Goal: Information Seeking & Learning: Understand process/instructions

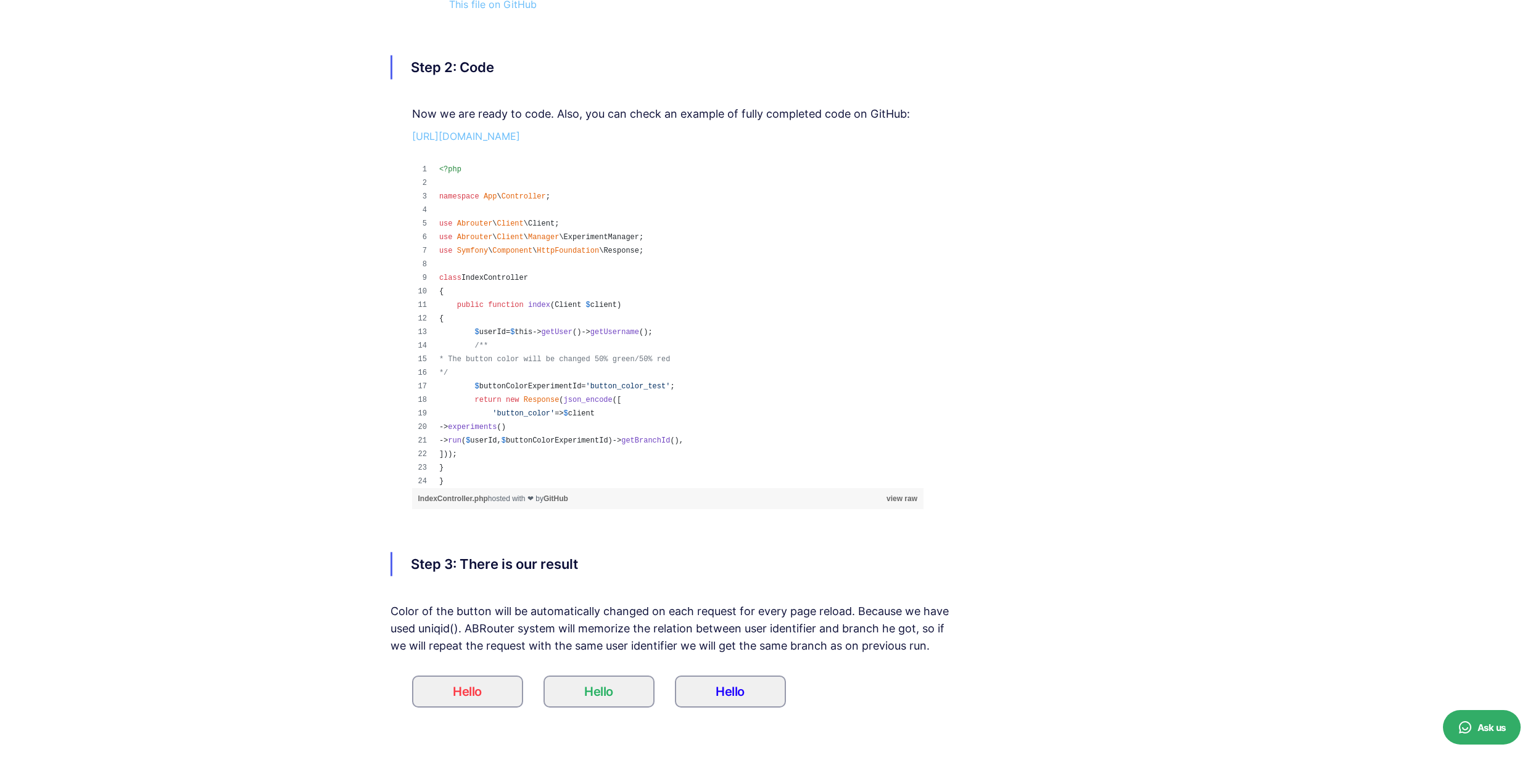
scroll to position [2984, 0]
drag, startPoint x: 529, startPoint y: 306, endPoint x: 635, endPoint y: 323, distance: 107.4
click at [611, 318] on tbody "<?php namespace App \ Controller ; use Abrouter \ Client \ Client ; use Abroute…" at bounding box center [668, 323] width 512 height 325
click at [670, 359] on span "* The button color will be changed 50% green/50% red" at bounding box center [554, 357] width 231 height 9
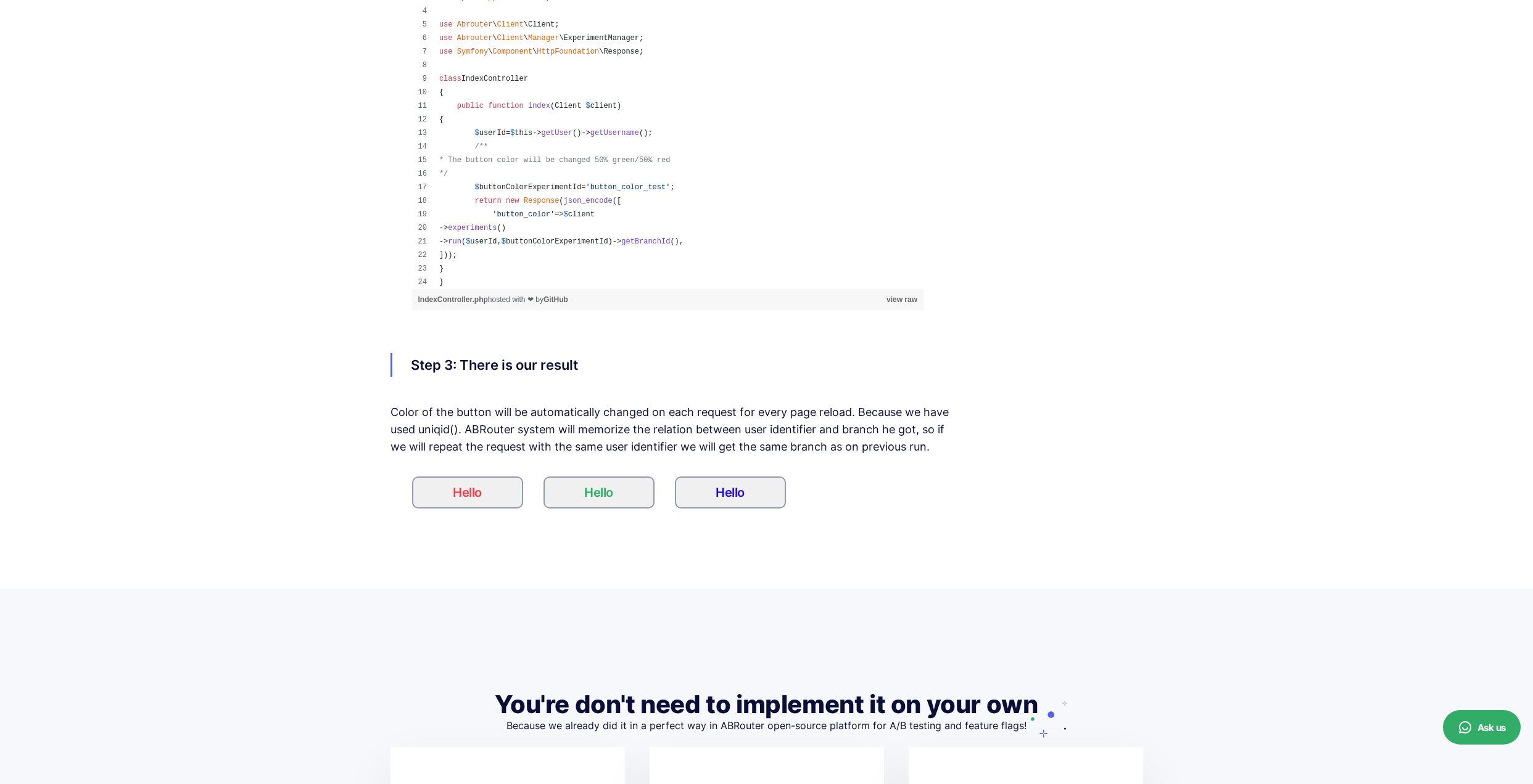
scroll to position [3201, 0]
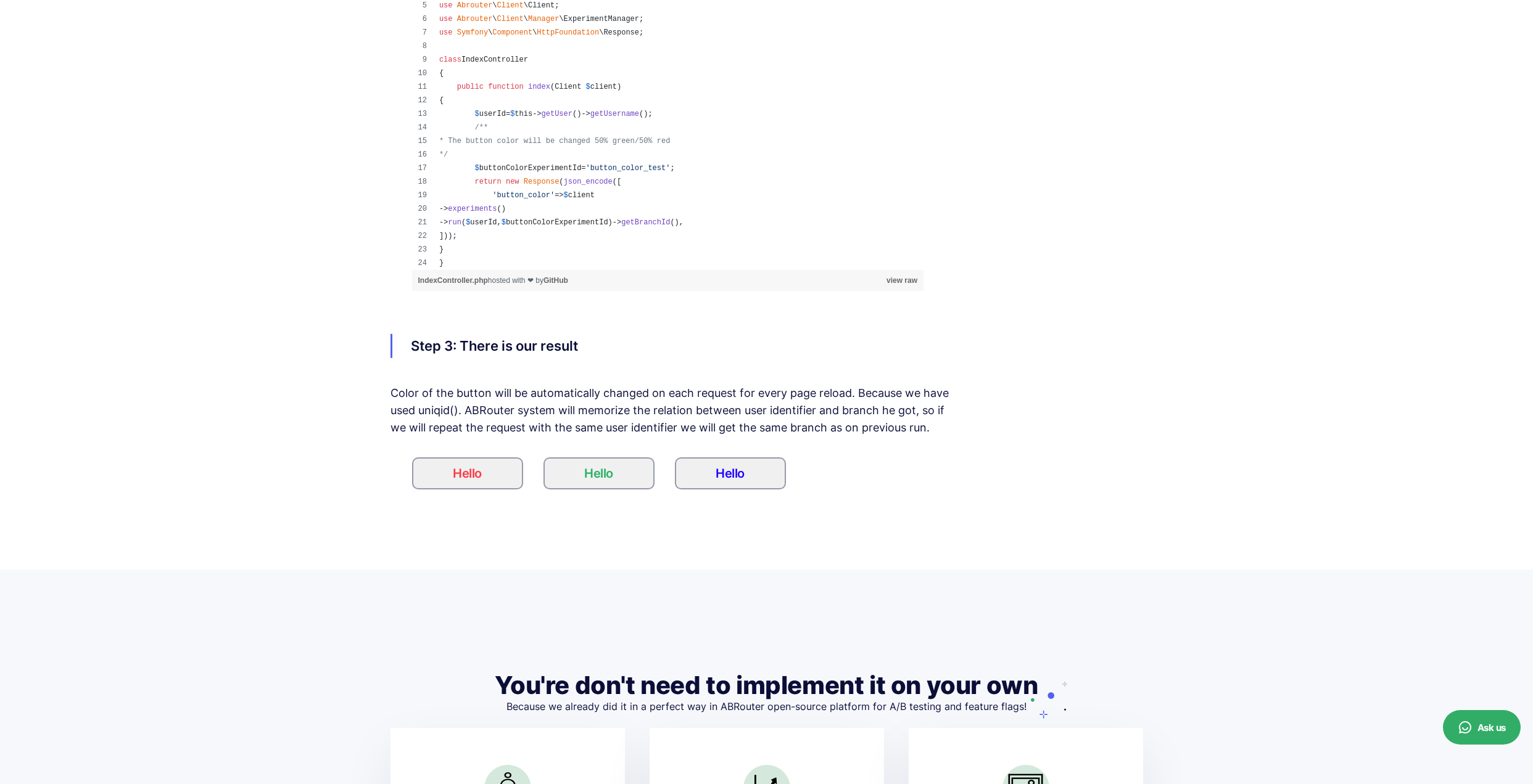
click at [849, 403] on div "Color of the button will be automatically changed on each request for every pag…" at bounding box center [671, 410] width 563 height 52
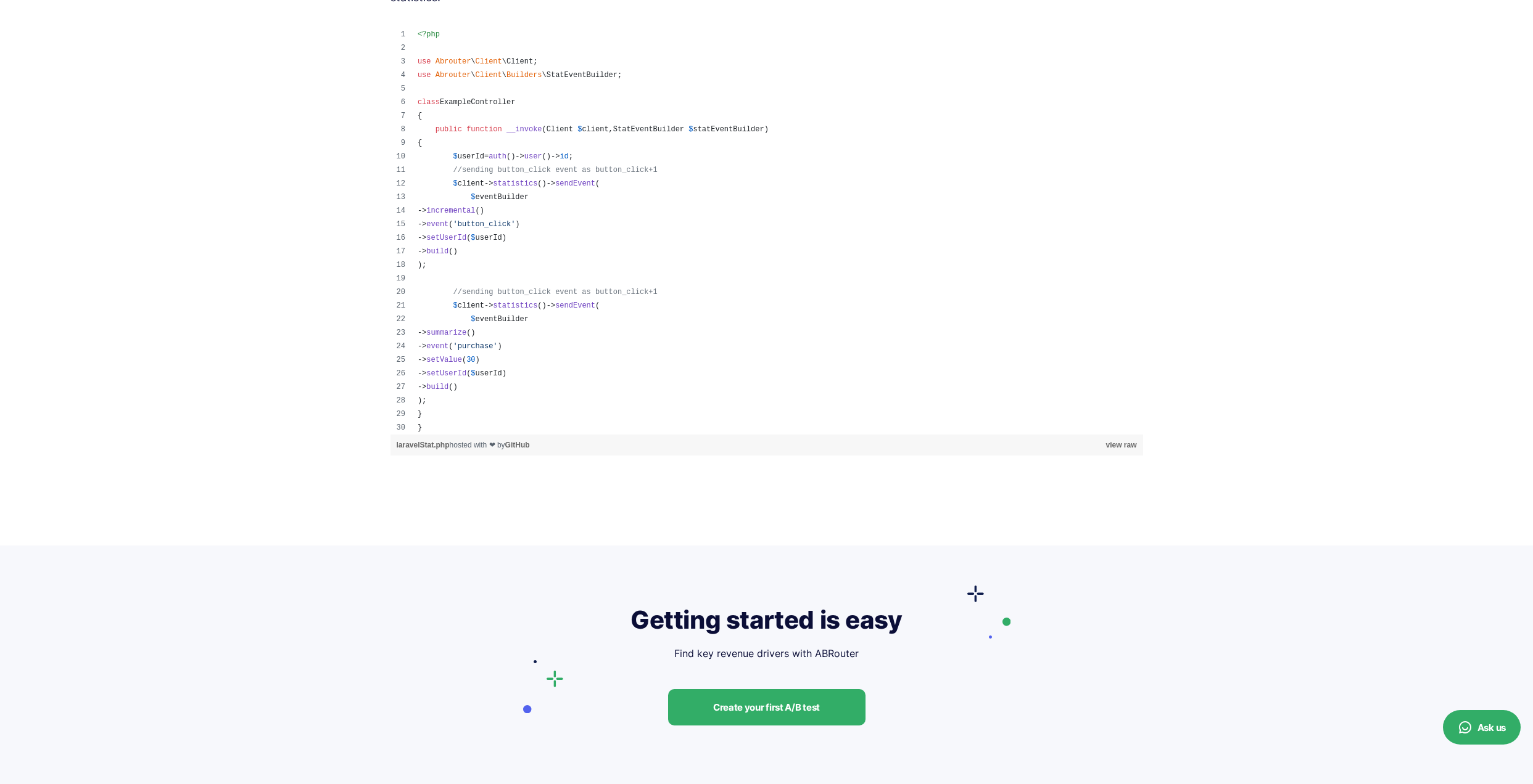
scroll to position [4315, 0]
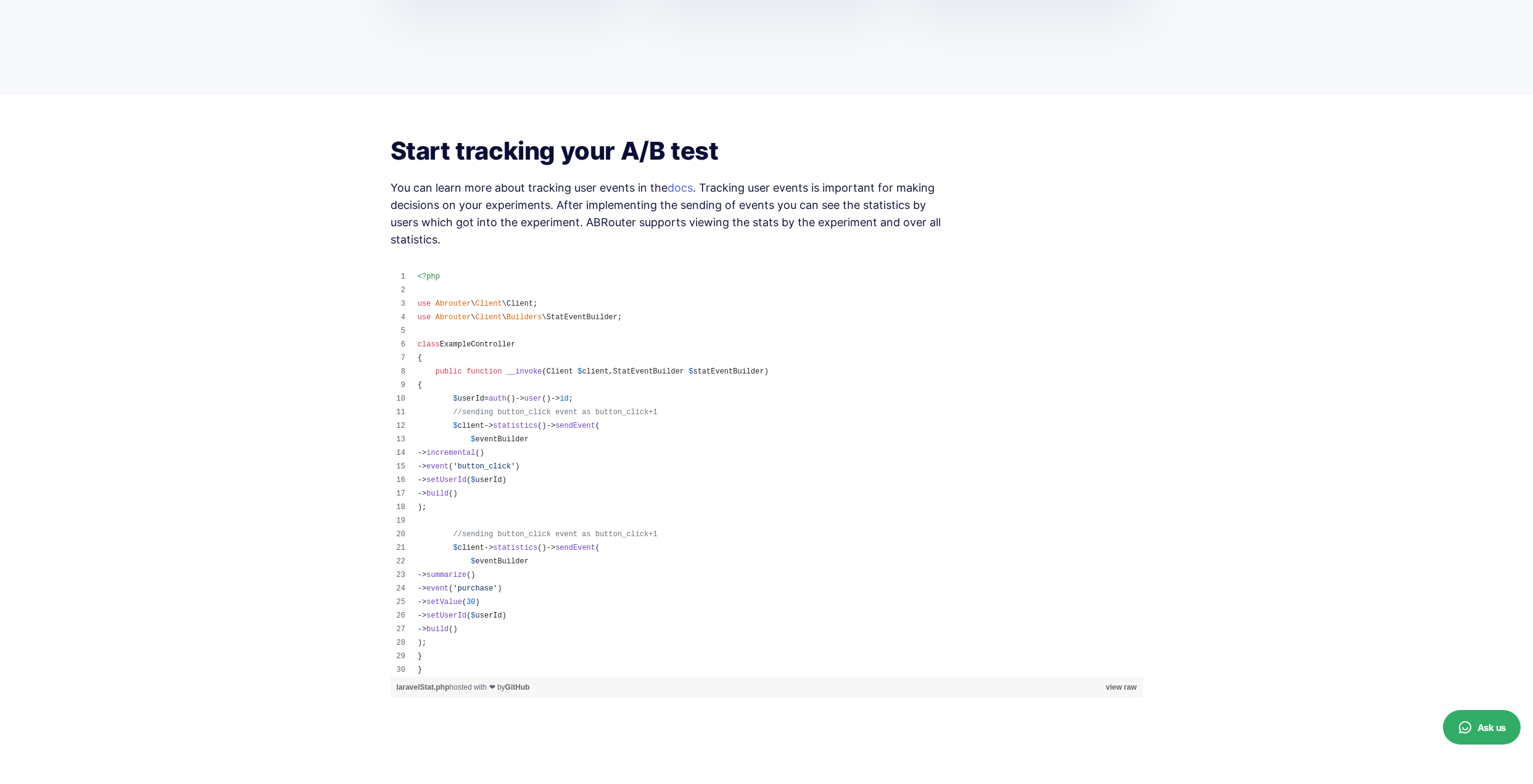
click at [624, 361] on td "{" at bounding box center [777, 358] width 732 height 14
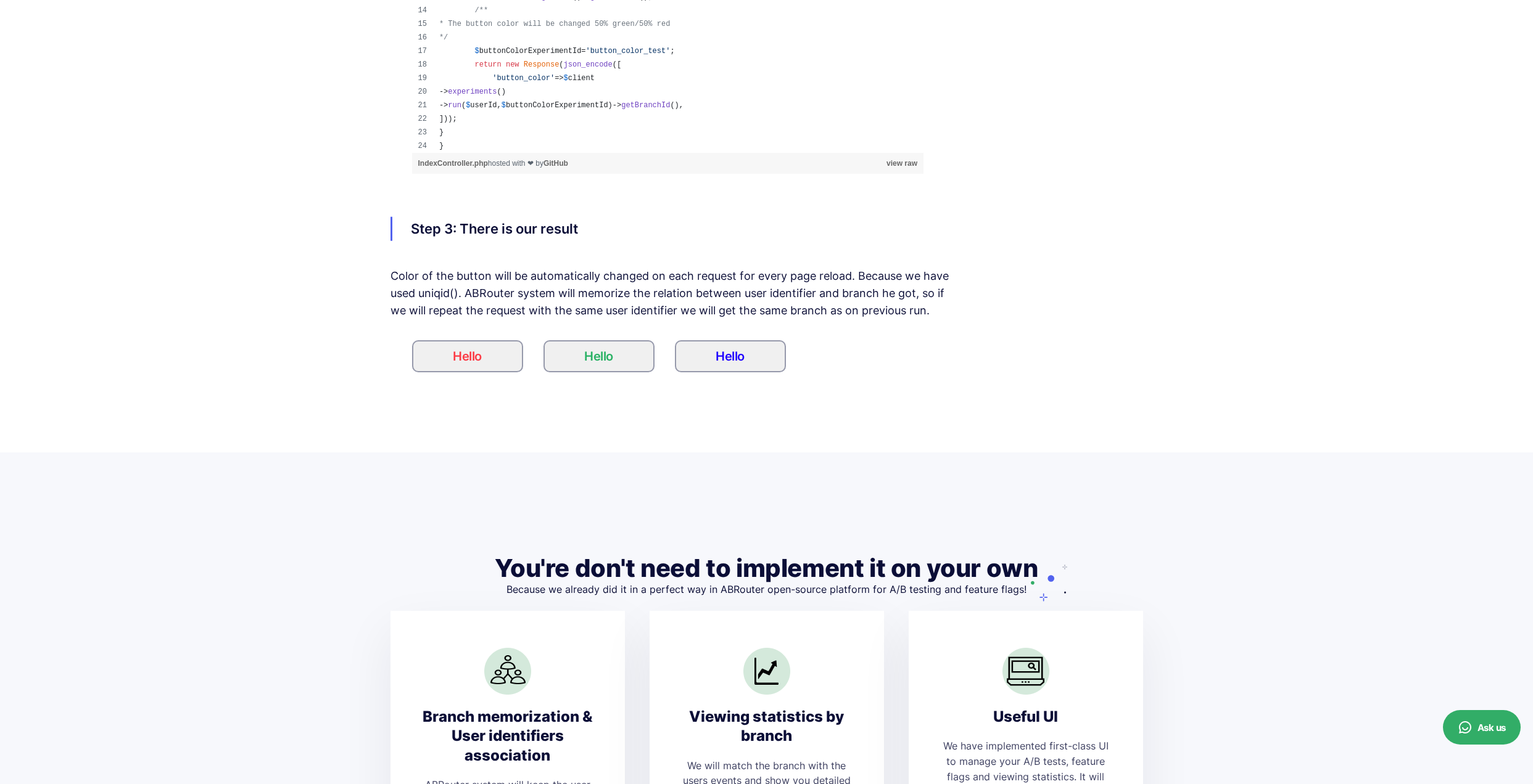
scroll to position [3508, 0]
